Goal: Task Accomplishment & Management: Use online tool/utility

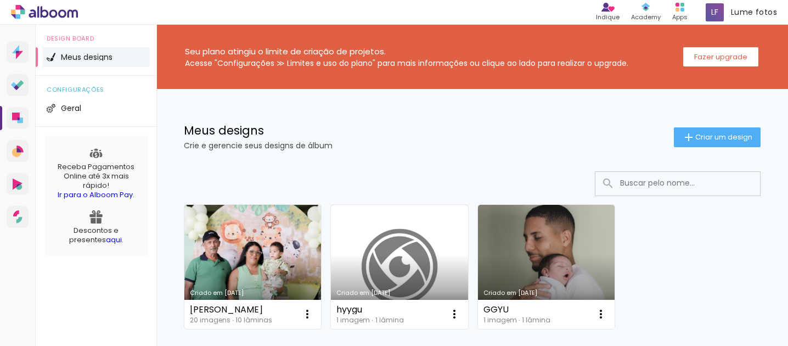
click at [240, 263] on link "Criado em [DATE]" at bounding box center [252, 267] width 137 height 124
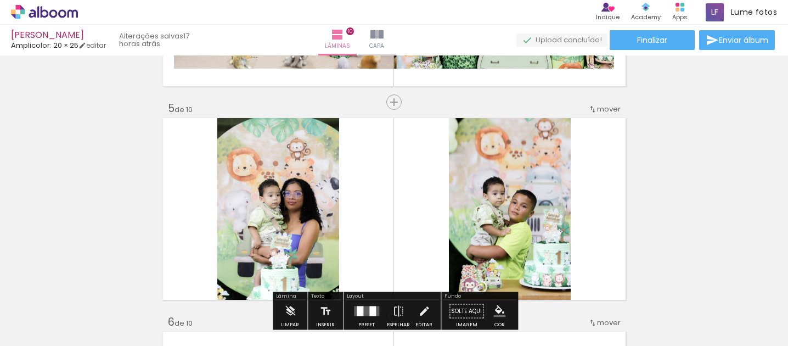
scroll to position [775, 0]
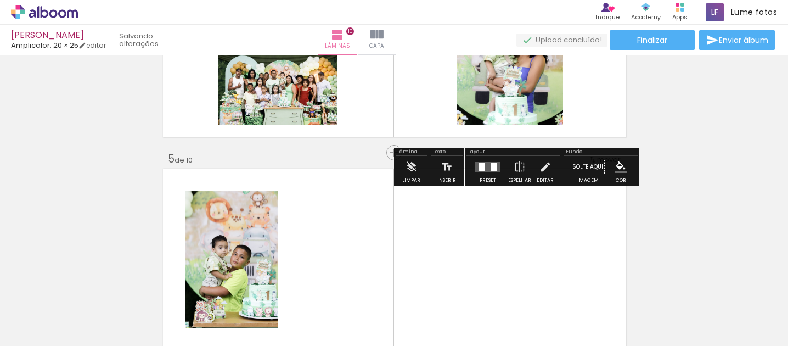
drag, startPoint x: 309, startPoint y: 221, endPoint x: 311, endPoint y: 77, distance: 143.3
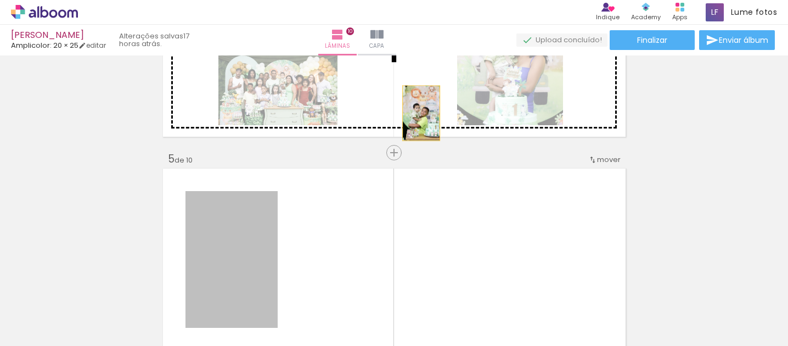
drag, startPoint x: 243, startPoint y: 242, endPoint x: 443, endPoint y: 92, distance: 250.1
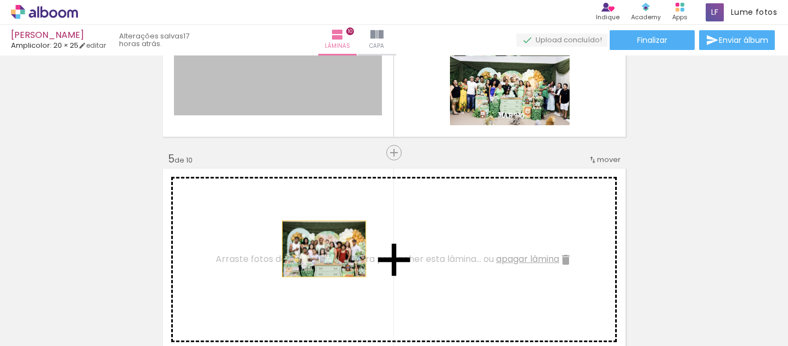
drag, startPoint x: 329, startPoint y: 80, endPoint x: 324, endPoint y: 250, distance: 169.7
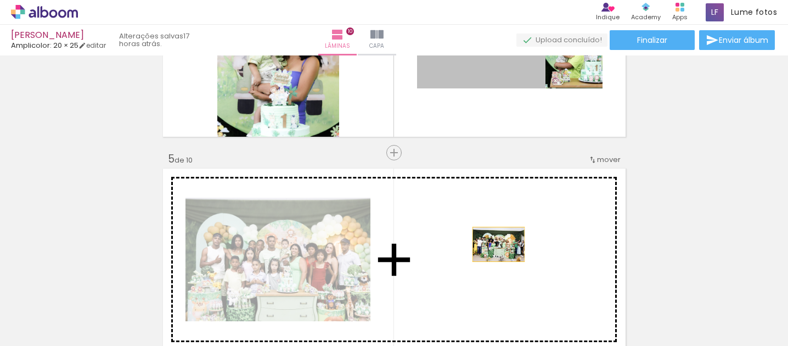
drag, startPoint x: 508, startPoint y: 71, endPoint x: 498, endPoint y: 245, distance: 173.7
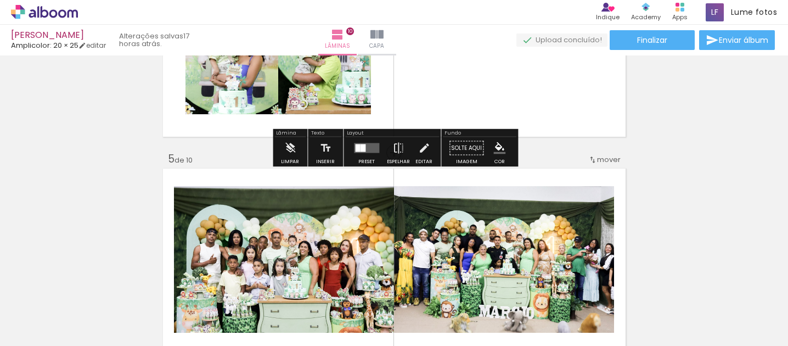
click at [363, 144] on quentale-layouter at bounding box center [366, 148] width 25 height 10
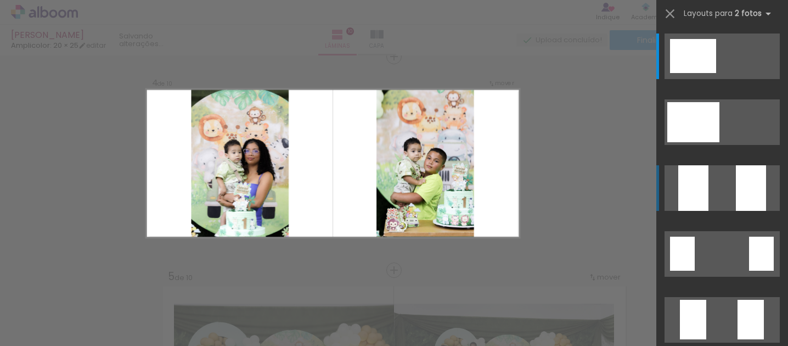
scroll to position [654, 0]
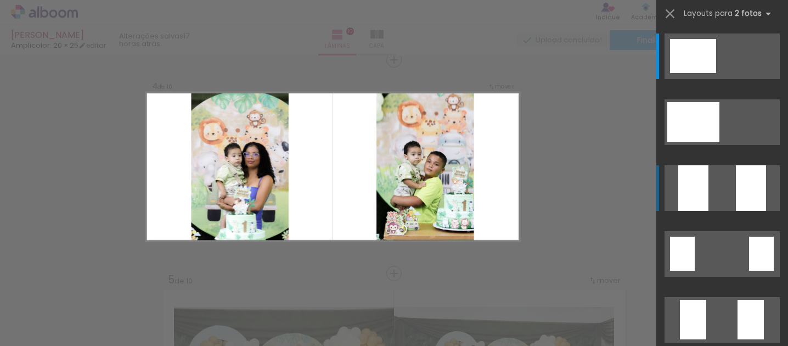
click at [709, 79] on quentale-layouter at bounding box center [722, 56] width 115 height 46
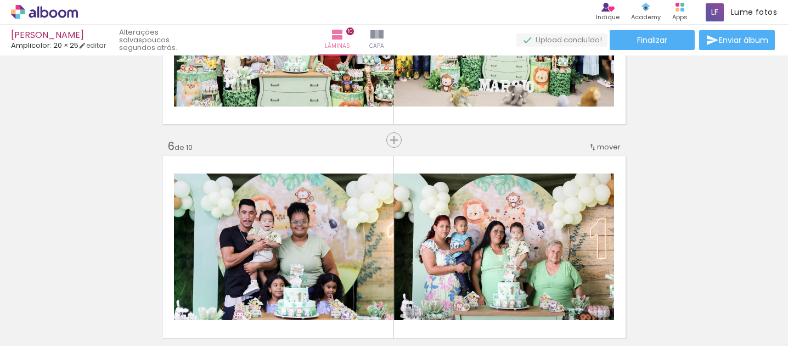
scroll to position [992, 0]
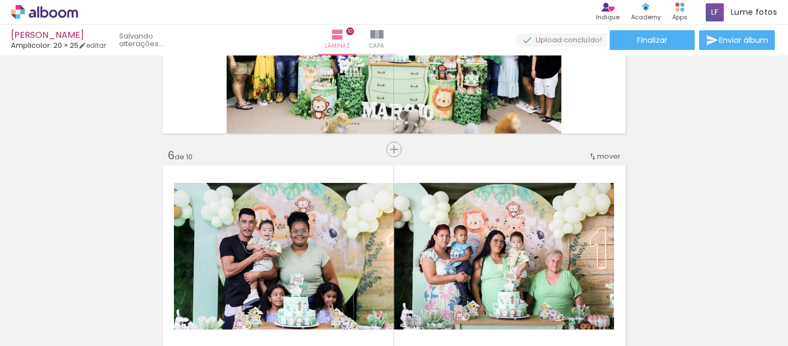
drag, startPoint x: 301, startPoint y: 82, endPoint x: 301, endPoint y: 311, distance: 228.9
click at [301, 311] on quentale-workspace at bounding box center [394, 173] width 788 height 346
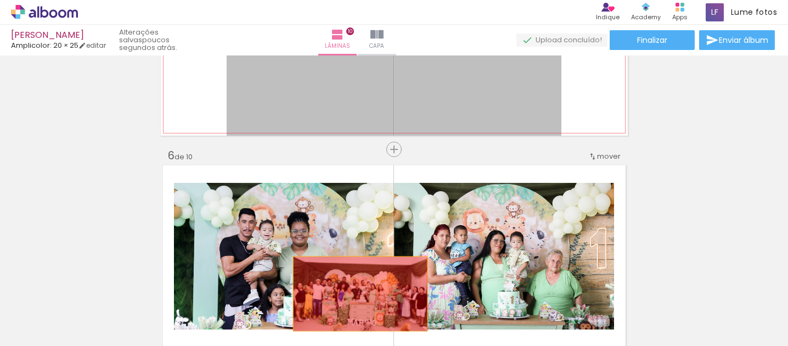
drag, startPoint x: 348, startPoint y: 92, endPoint x: 362, endPoint y: 300, distance: 208.5
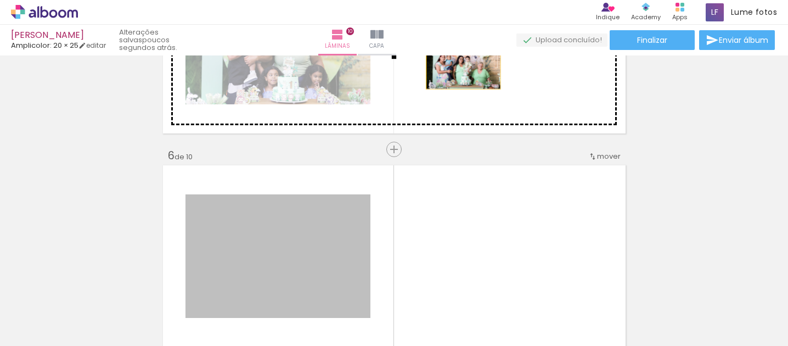
drag, startPoint x: 338, startPoint y: 232, endPoint x: 463, endPoint y: 66, distance: 207.7
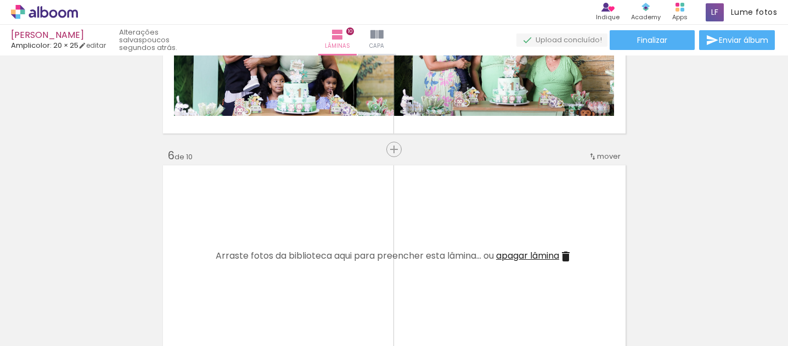
scroll to position [0, 524]
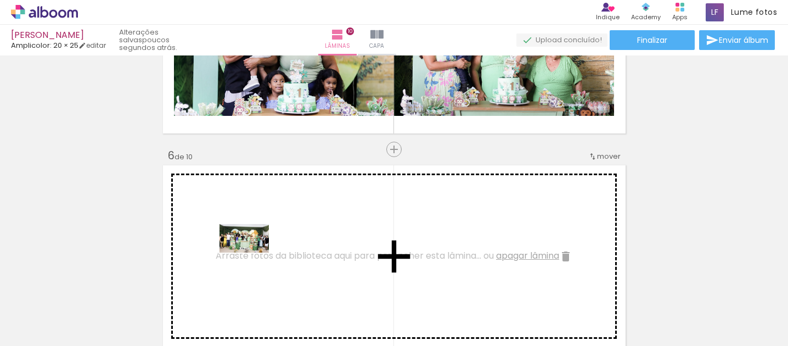
drag, startPoint x: 701, startPoint y: 312, endPoint x: 253, endPoint y: 257, distance: 451.3
click at [253, 257] on quentale-workspace at bounding box center [394, 173] width 788 height 346
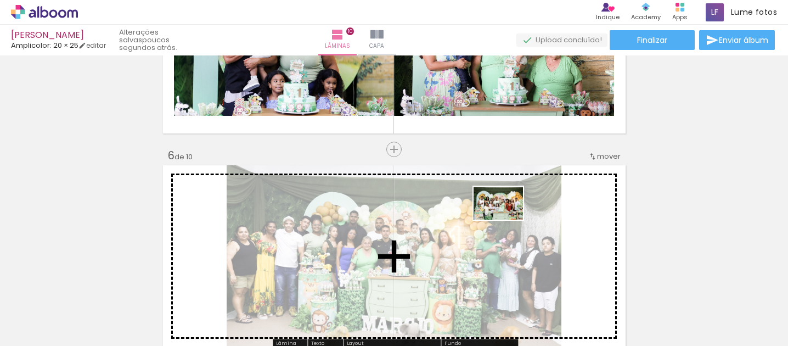
drag, startPoint x: 448, startPoint y: 319, endPoint x: 506, endPoint y: 220, distance: 115.1
click at [506, 220] on quentale-workspace at bounding box center [394, 173] width 788 height 346
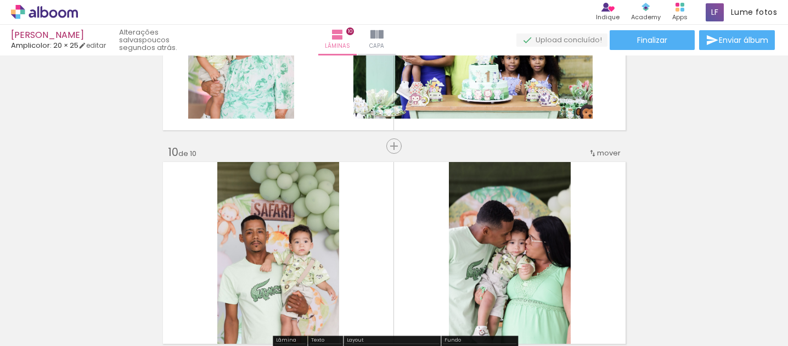
scroll to position [1848, 0]
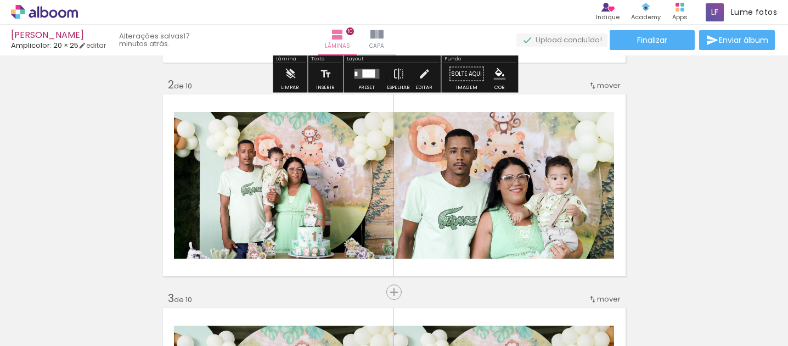
scroll to position [210, 0]
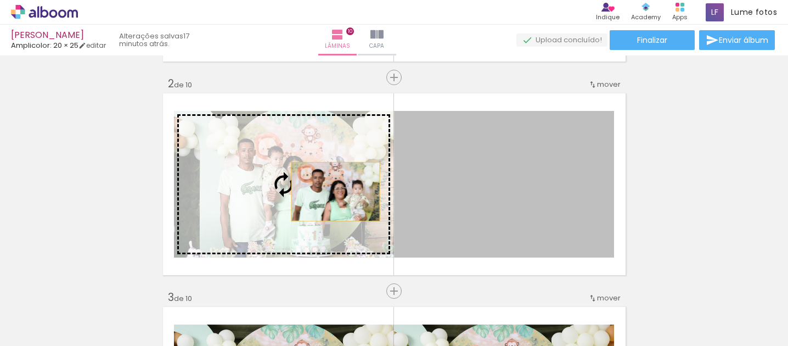
drag, startPoint x: 545, startPoint y: 187, endPoint x: 335, endPoint y: 192, distance: 210.3
click at [0, 0] on slot at bounding box center [0, 0] width 0 height 0
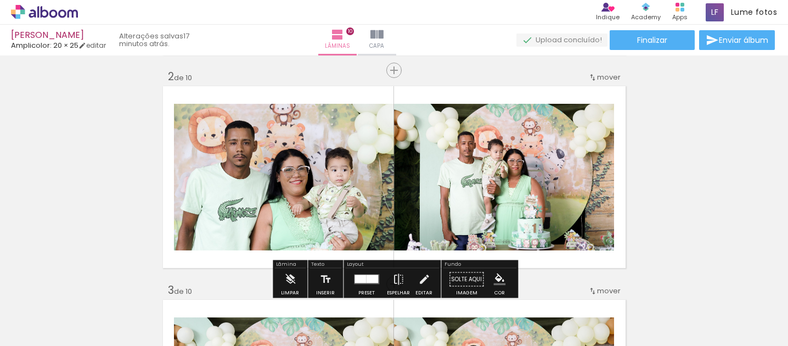
scroll to position [219, 0]
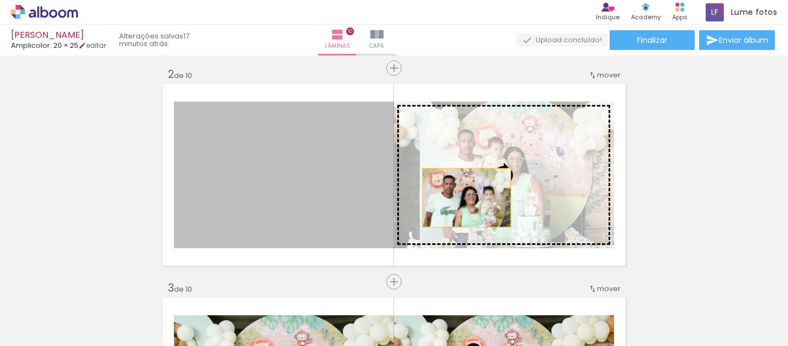
drag, startPoint x: 303, startPoint y: 187, endPoint x: 467, endPoint y: 197, distance: 163.9
click at [0, 0] on slot at bounding box center [0, 0] width 0 height 0
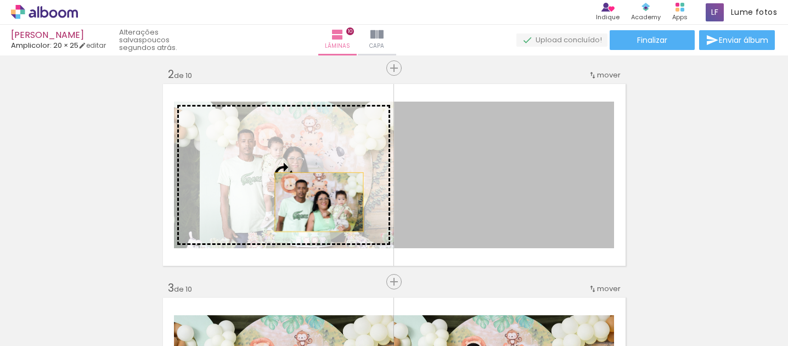
drag, startPoint x: 467, startPoint y: 197, endPoint x: 304, endPoint y: 202, distance: 162.6
click at [0, 0] on slot at bounding box center [0, 0] width 0 height 0
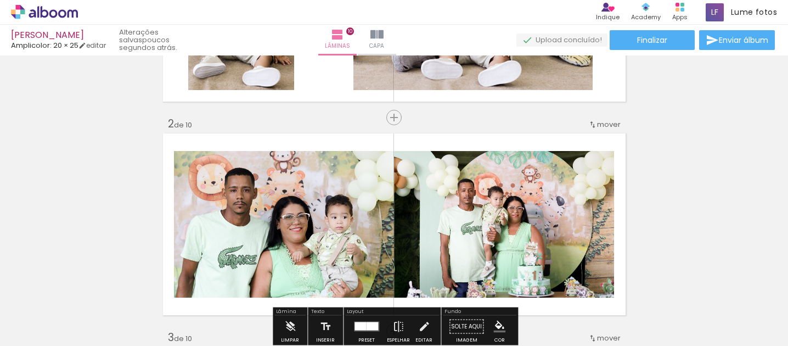
scroll to position [171, 0]
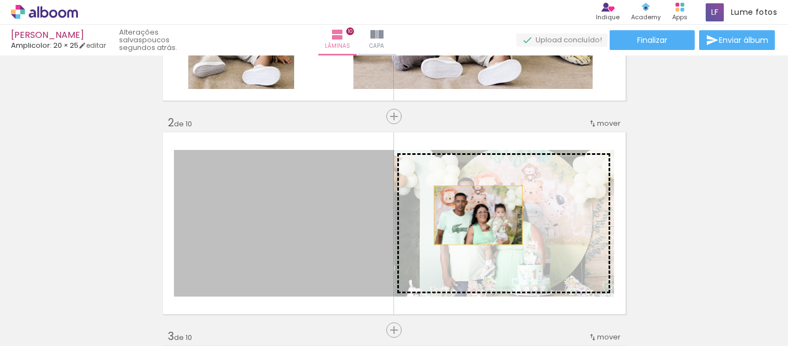
drag, startPoint x: 293, startPoint y: 224, endPoint x: 496, endPoint y: 217, distance: 202.7
click at [0, 0] on slot at bounding box center [0, 0] width 0 height 0
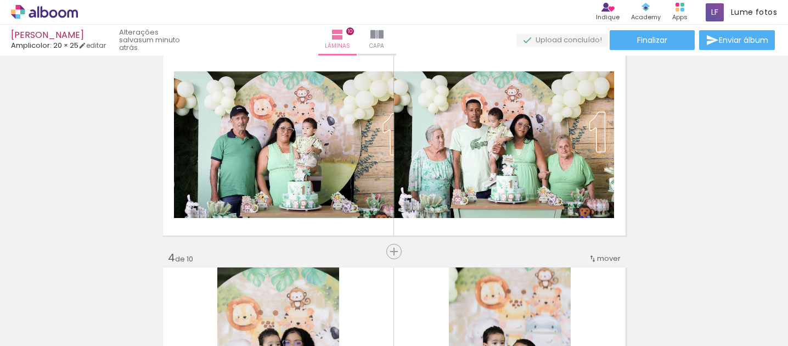
scroll to position [461, 0]
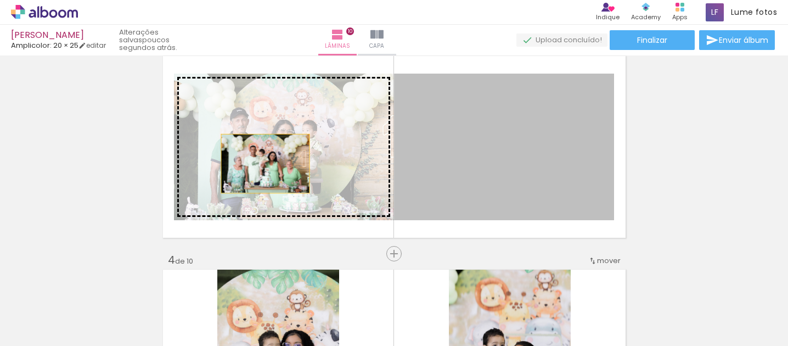
drag, startPoint x: 552, startPoint y: 165, endPoint x: 248, endPoint y: 166, distance: 304.1
click at [0, 0] on slot at bounding box center [0, 0] width 0 height 0
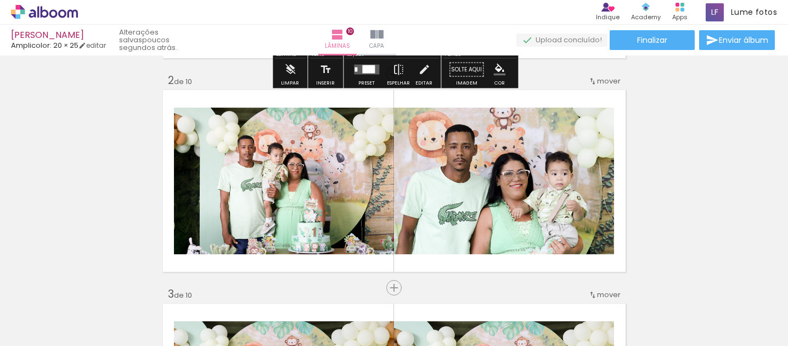
scroll to position [231, 0]
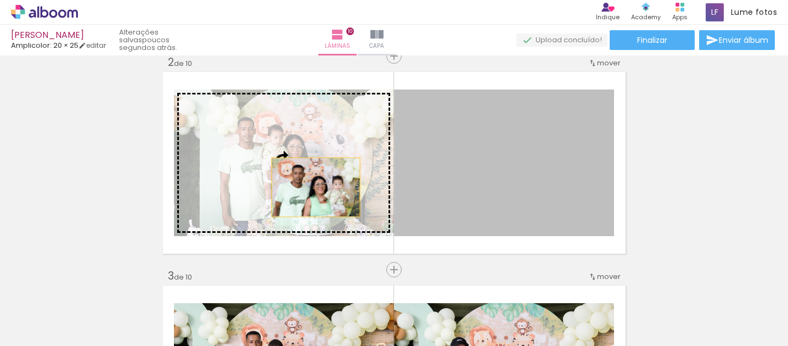
drag, startPoint x: 496, startPoint y: 176, endPoint x: 301, endPoint y: 188, distance: 195.2
click at [0, 0] on slot at bounding box center [0, 0] width 0 height 0
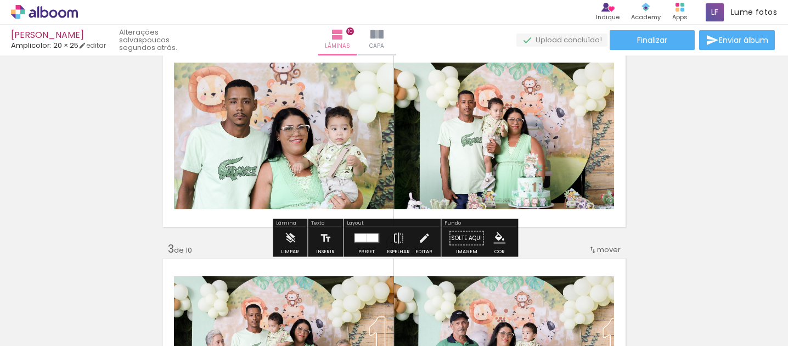
scroll to position [262, 0]
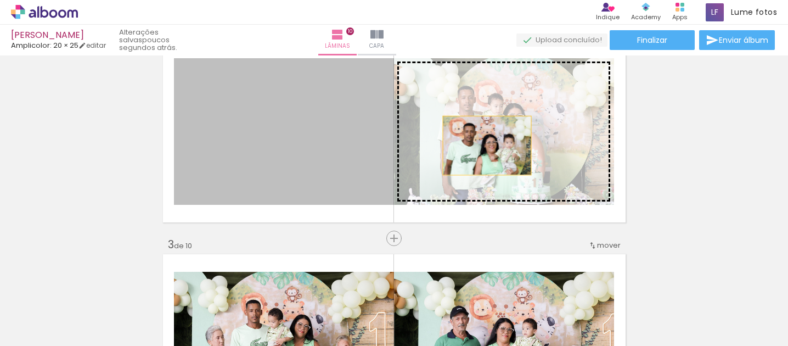
drag, startPoint x: 304, startPoint y: 143, endPoint x: 487, endPoint y: 145, distance: 182.8
click at [0, 0] on slot at bounding box center [0, 0] width 0 height 0
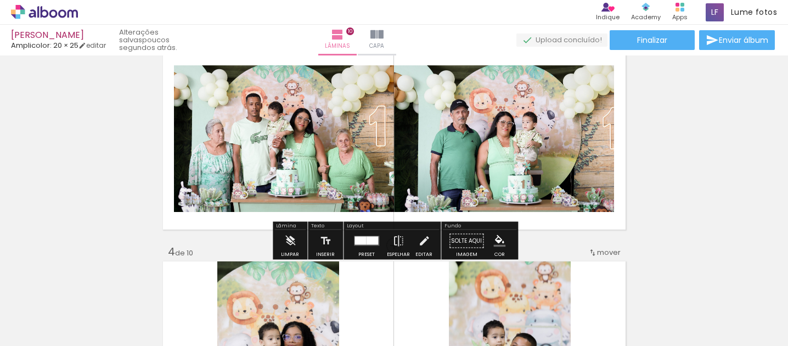
scroll to position [472, 0]
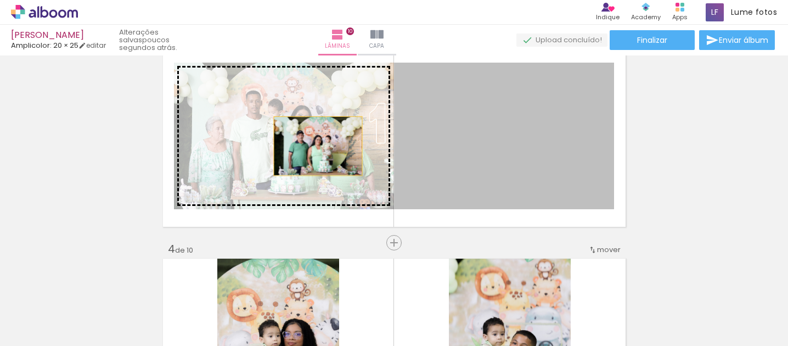
drag, startPoint x: 487, startPoint y: 145, endPoint x: 315, endPoint y: 146, distance: 171.8
click at [0, 0] on slot at bounding box center [0, 0] width 0 height 0
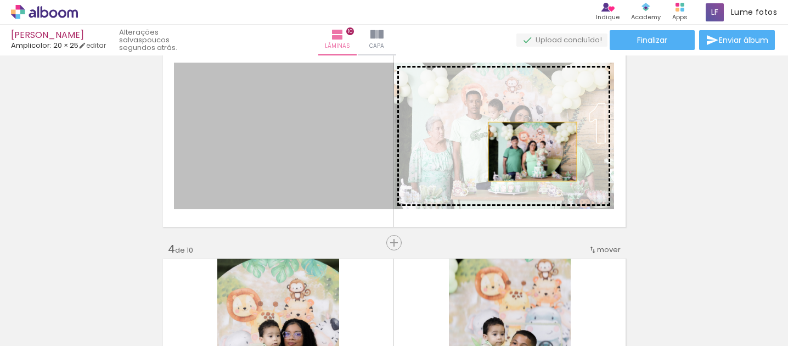
drag, startPoint x: 315, startPoint y: 146, endPoint x: 536, endPoint y: 153, distance: 220.8
click at [0, 0] on slot at bounding box center [0, 0] width 0 height 0
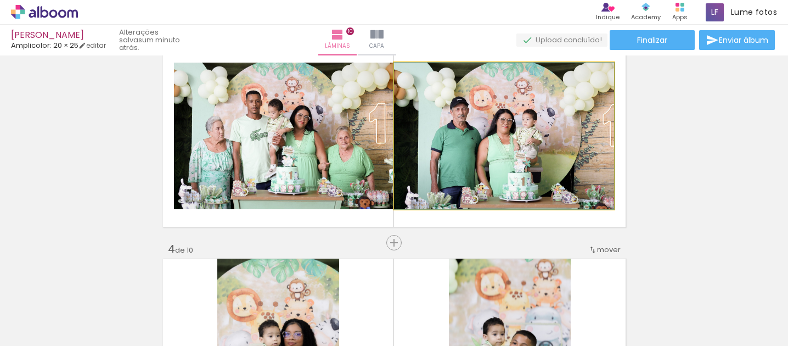
drag, startPoint x: 536, startPoint y: 153, endPoint x: 331, endPoint y: 156, distance: 204.8
click at [0, 0] on slot at bounding box center [0, 0] width 0 height 0
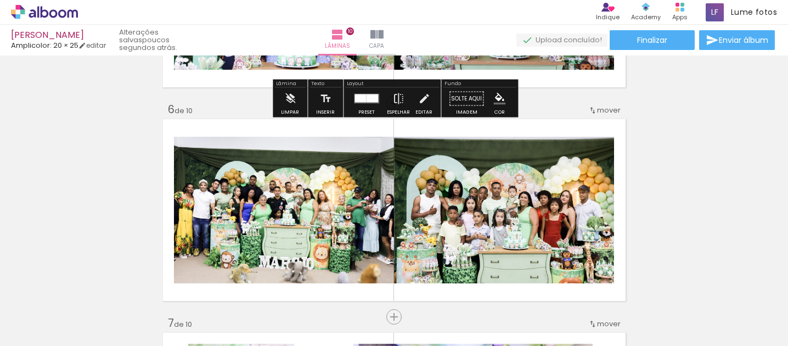
scroll to position [1038, 0]
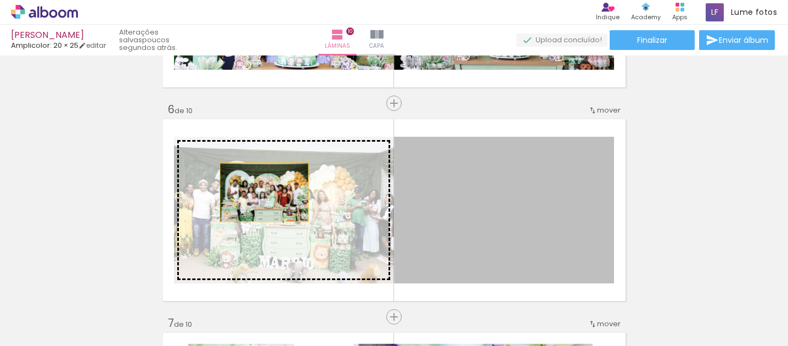
drag, startPoint x: 497, startPoint y: 198, endPoint x: 235, endPoint y: 193, distance: 261.9
click at [0, 0] on slot at bounding box center [0, 0] width 0 height 0
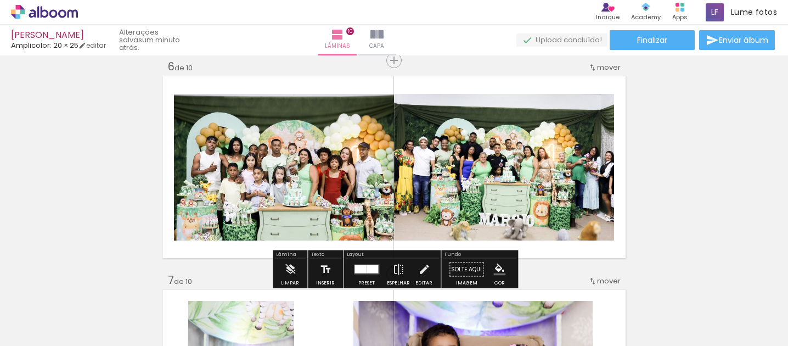
scroll to position [1077, 0]
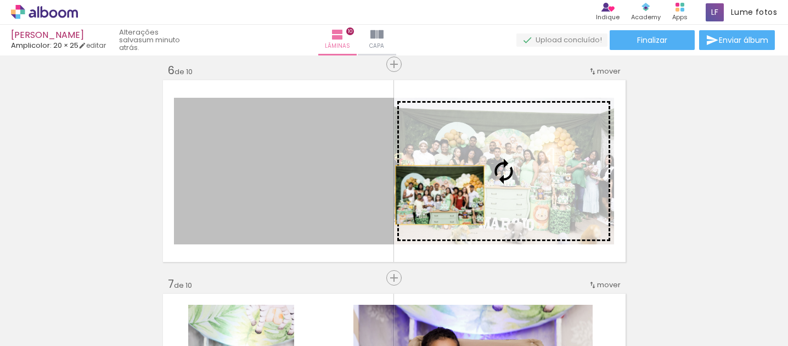
drag, startPoint x: 254, startPoint y: 170, endPoint x: 445, endPoint y: 198, distance: 193.6
click at [0, 0] on slot at bounding box center [0, 0] width 0 height 0
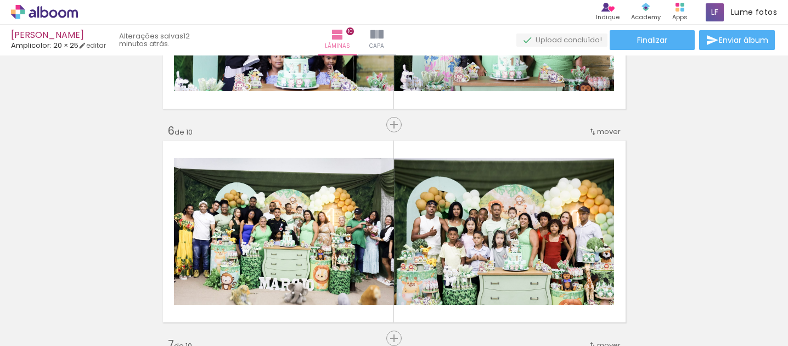
scroll to position [1018, 0]
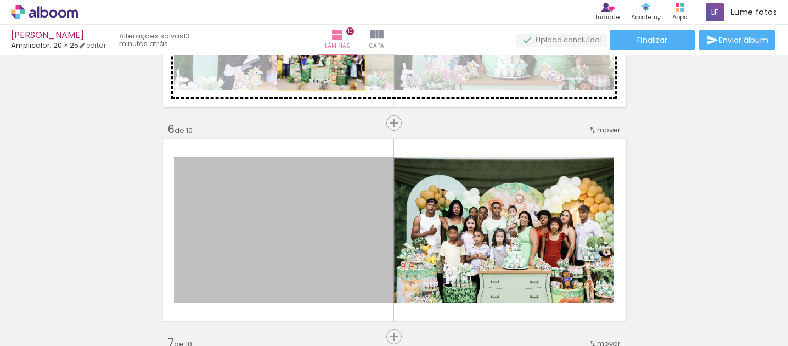
drag, startPoint x: 324, startPoint y: 226, endPoint x: 320, endPoint y: 60, distance: 165.3
click at [320, 60] on div "Inserir lâmina 1 de 10 Inserir lâmina 2 de 10 Inserir lâmina 3 de 10 Inserir lâ…" at bounding box center [394, 216] width 788 height 2350
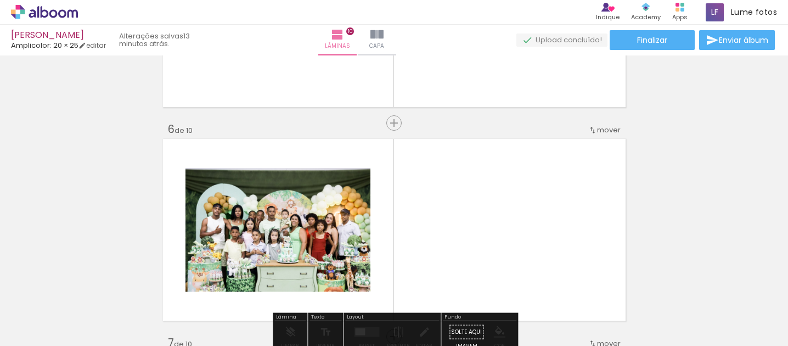
drag, startPoint x: 299, startPoint y: 206, endPoint x: 330, endPoint y: 201, distance: 31.6
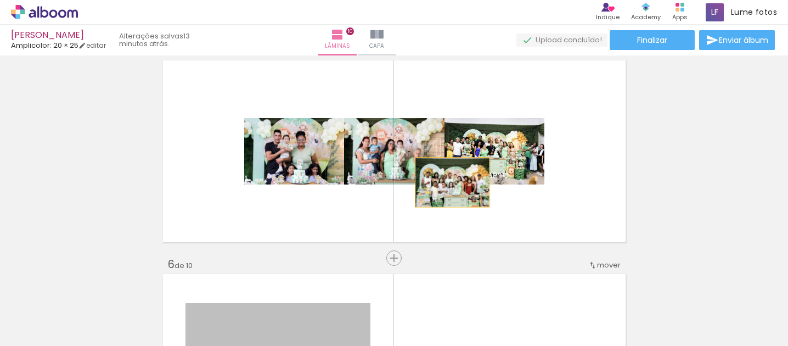
scroll to position [875, 0]
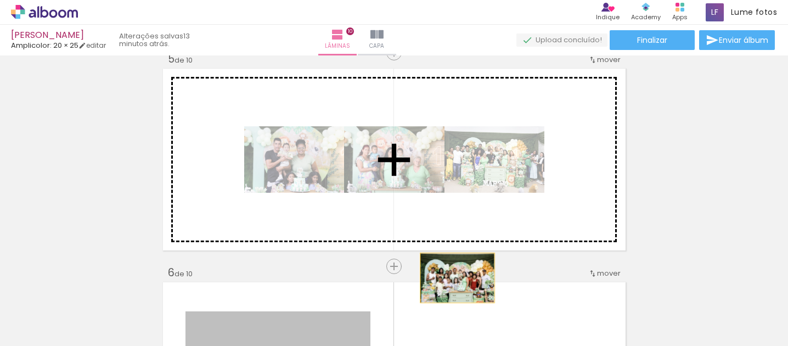
drag, startPoint x: 330, startPoint y: 201, endPoint x: 457, endPoint y: 134, distance: 143.9
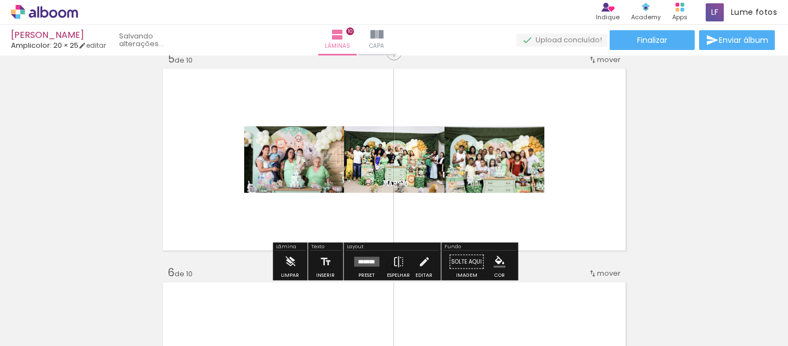
drag, startPoint x: 413, startPoint y: 127, endPoint x: 322, endPoint y: 299, distance: 193.7
click at [322, 299] on quentale-workspace at bounding box center [394, 173] width 788 height 346
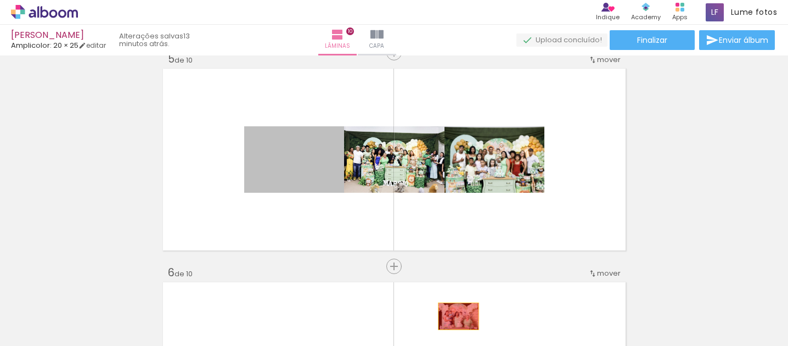
drag, startPoint x: 311, startPoint y: 176, endPoint x: 459, endPoint y: 315, distance: 203.5
click at [459, 315] on quentale-workspace at bounding box center [394, 173] width 788 height 346
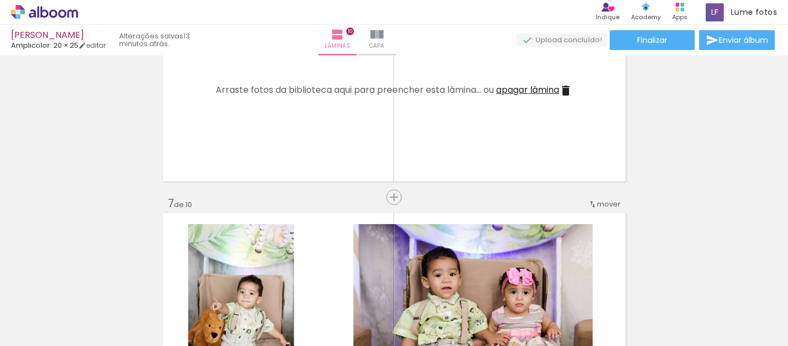
scroll to position [1159, 0]
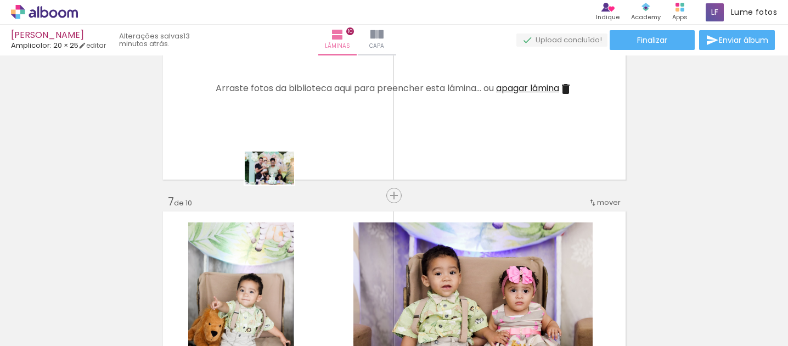
drag, startPoint x: 275, startPoint y: 317, endPoint x: 281, endPoint y: 180, distance: 137.9
click at [281, 180] on quentale-workspace at bounding box center [394, 173] width 788 height 346
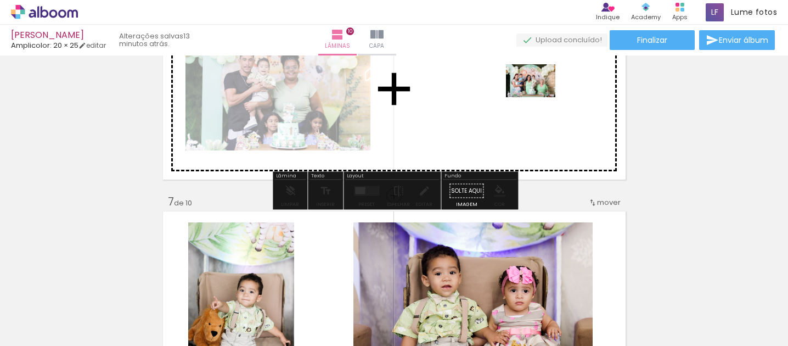
drag, startPoint x: 524, startPoint y: 323, endPoint x: 540, endPoint y: 98, distance: 225.6
click at [540, 98] on quentale-workspace at bounding box center [394, 173] width 788 height 346
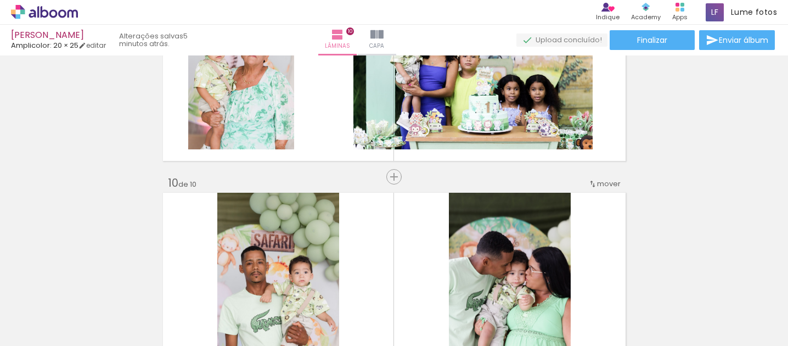
scroll to position [1814, 0]
